Goal: Task Accomplishment & Management: Use online tool/utility

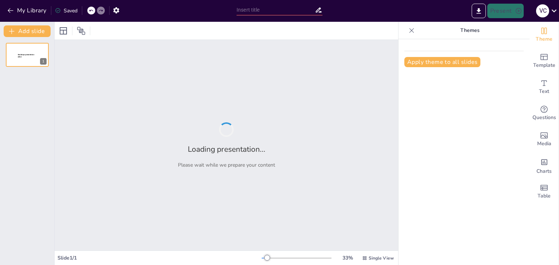
type input "Sistema Alternativo de Respuesta Prehospitalaria: Bicicletas Médicas para Zonas…"
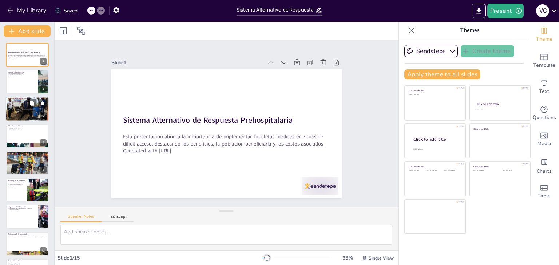
click at [19, 109] on div at bounding box center [27, 109] width 44 height 33
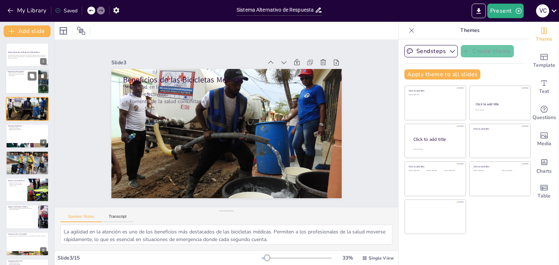
click at [21, 84] on div at bounding box center [27, 82] width 44 height 25
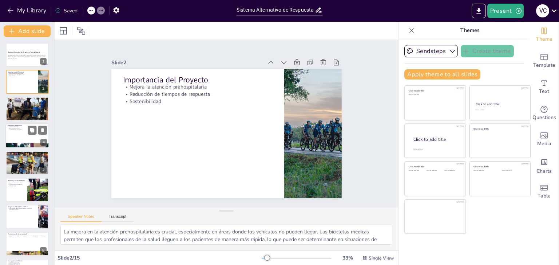
click at [21, 143] on div at bounding box center [27, 136] width 44 height 25
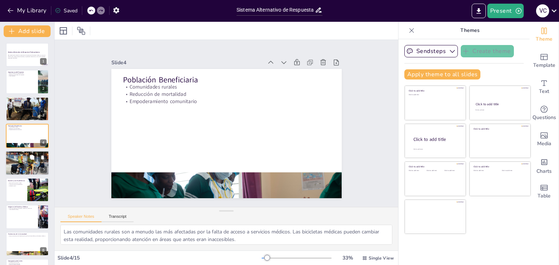
click at [21, 162] on div at bounding box center [27, 163] width 44 height 33
type textarea "La inversión inicial baja es un aspecto atractivo de las bicicletas médicas. Es…"
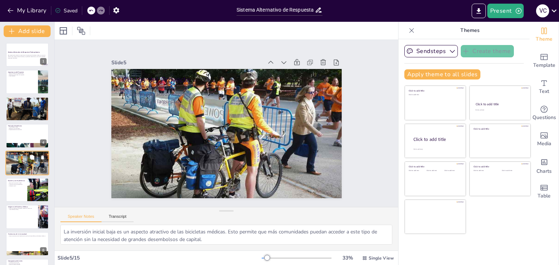
scroll to position [12, 0]
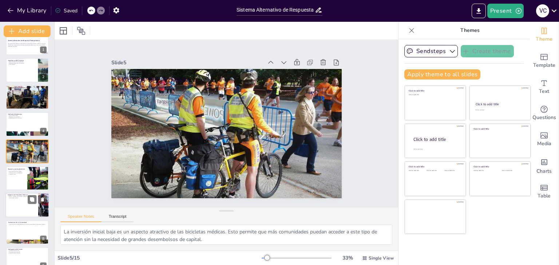
click at [21, 194] on p "Imágenes de Bicicletas Médicas" at bounding box center [22, 195] width 28 height 2
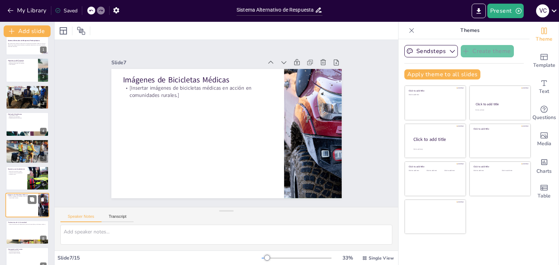
scroll to position [66, 0]
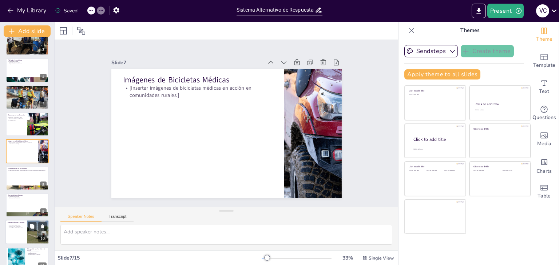
click at [19, 223] on p "Capacitación del Personal" at bounding box center [16, 223] width 17 height 2
type textarea "La capacitación del personal es un componente crítico para el éxito del proyect…"
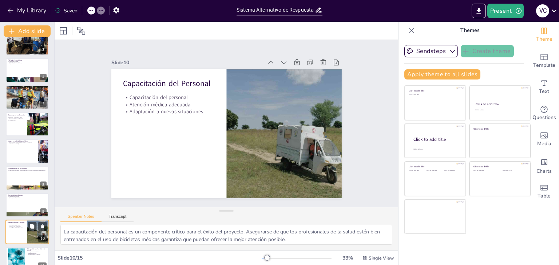
scroll to position [147, 0]
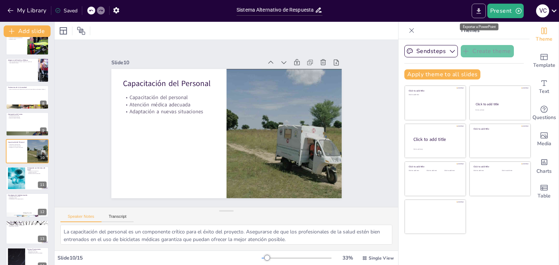
click at [479, 9] on icon "Export to PowerPoint" at bounding box center [478, 10] width 4 height 5
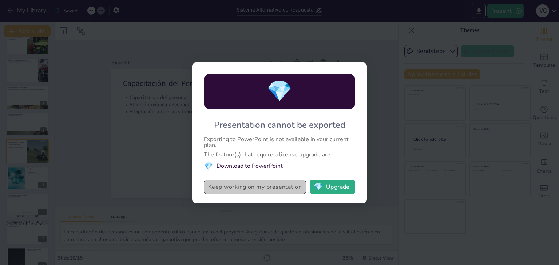
click at [243, 188] on button "Keep working on my presentation" at bounding box center [255, 187] width 102 height 15
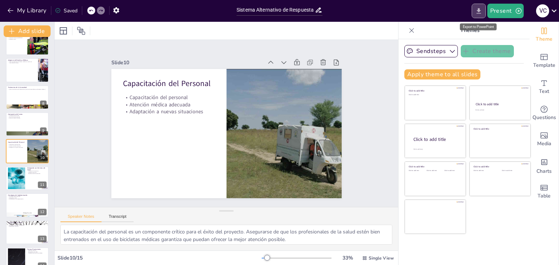
click at [477, 9] on icon "Export to PowerPoint" at bounding box center [479, 11] width 8 height 8
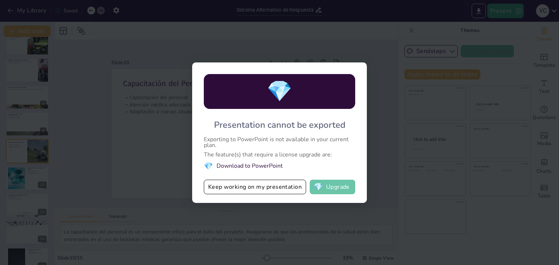
click at [346, 189] on button "💎 Upgrade" at bounding box center [331, 187] width 45 height 15
